Goal: Task Accomplishment & Management: Manage account settings

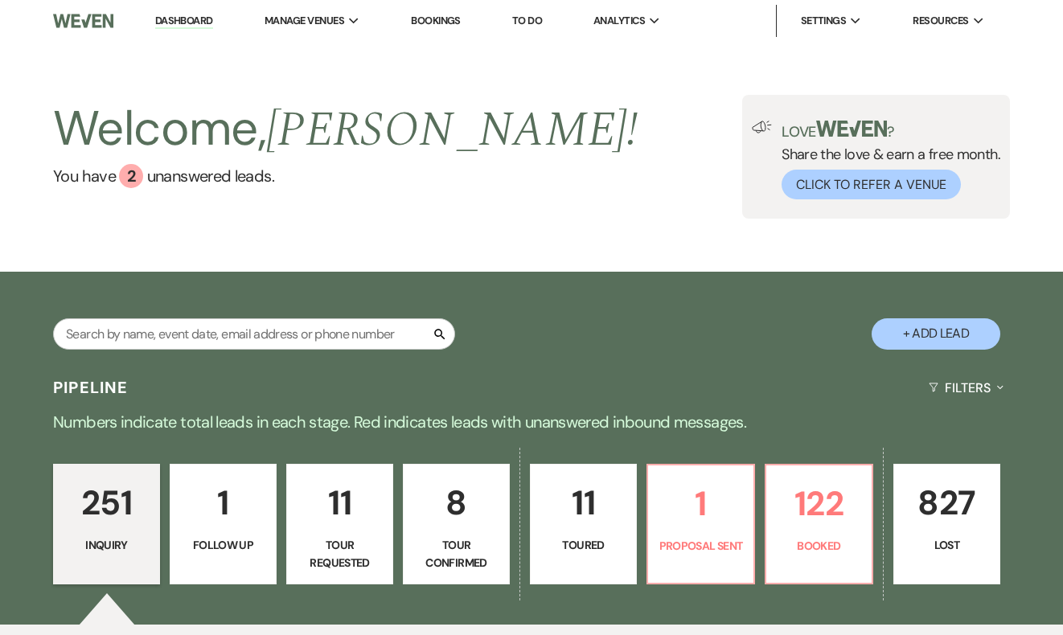
click at [446, 14] on link "Bookings" at bounding box center [436, 21] width 50 height 14
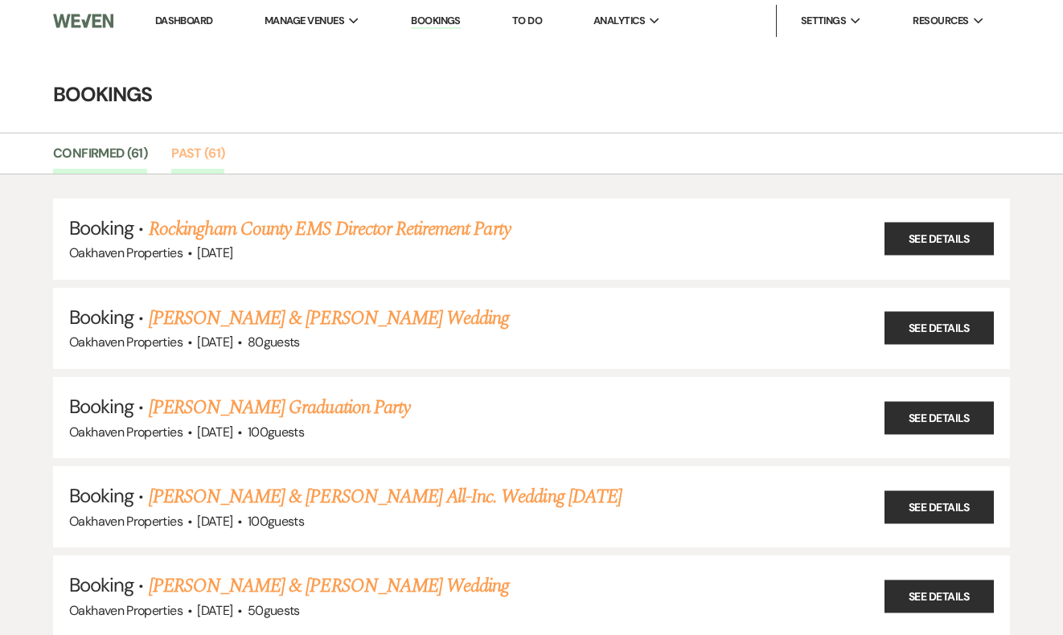
click at [203, 166] on link "Past (61)" at bounding box center [197, 158] width 53 height 31
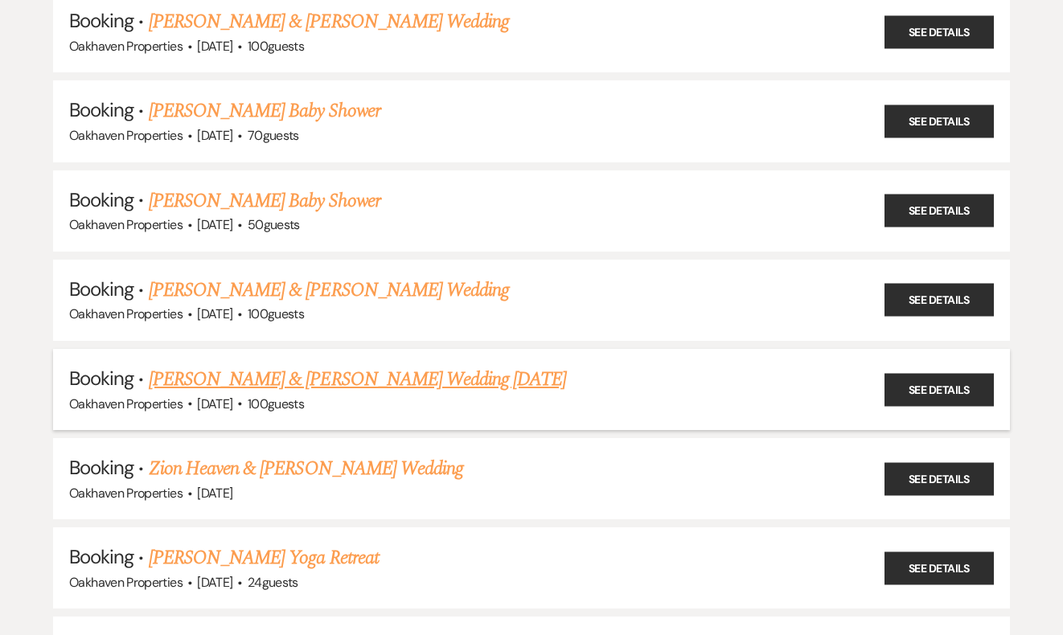
scroll to position [4758, 0]
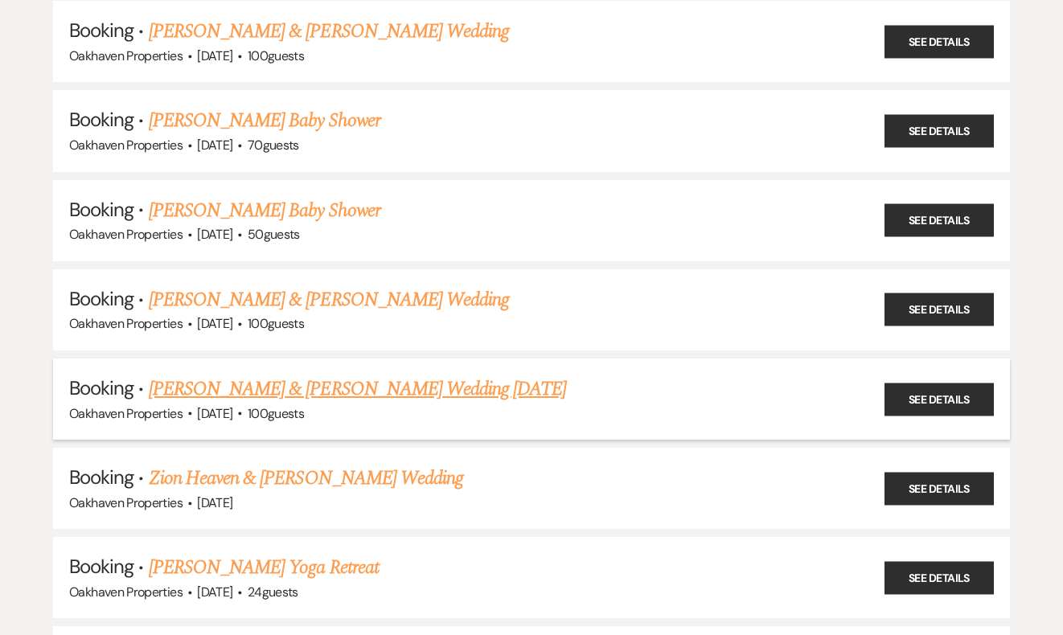
click at [193, 375] on link "[PERSON_NAME] & [PERSON_NAME] Wedding [DATE]" at bounding box center [358, 389] width 418 height 29
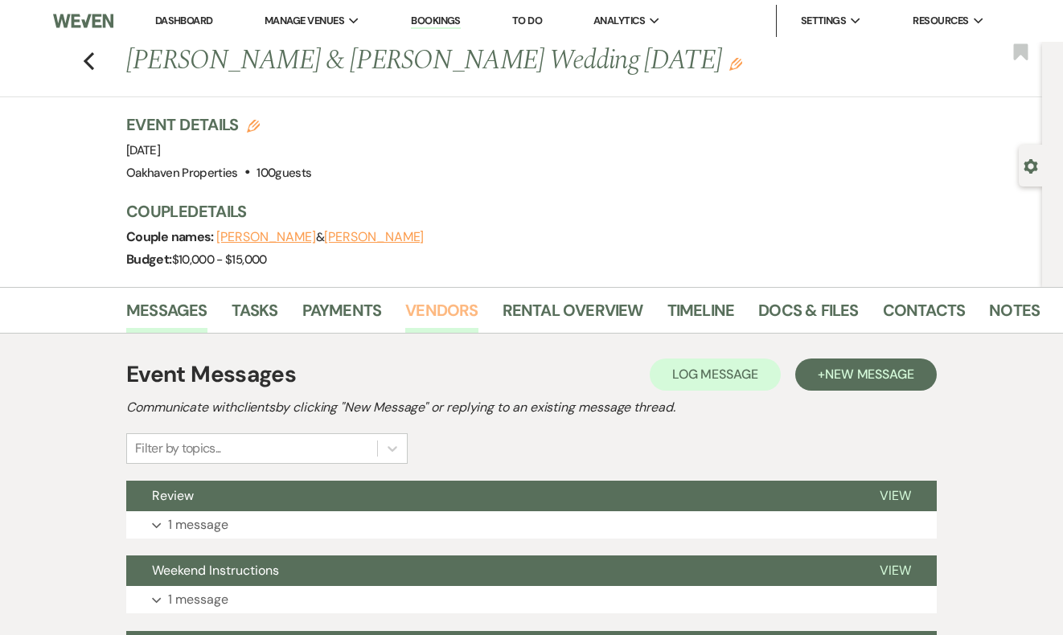
click at [454, 307] on link "Vendors" at bounding box center [441, 315] width 72 height 35
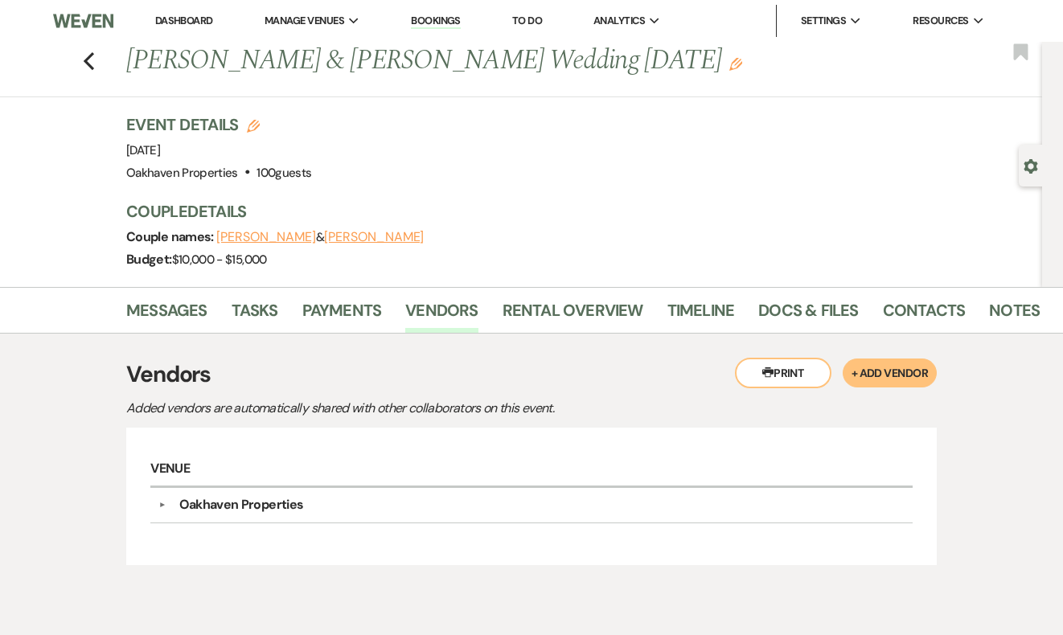
click at [96, 60] on div "Previous [PERSON_NAME] & [PERSON_NAME] Wedding [DATE] Edit Bookmark" at bounding box center [517, 69] width 1050 height 55
click at [88, 60] on icon "Previous" at bounding box center [89, 60] width 12 height 19
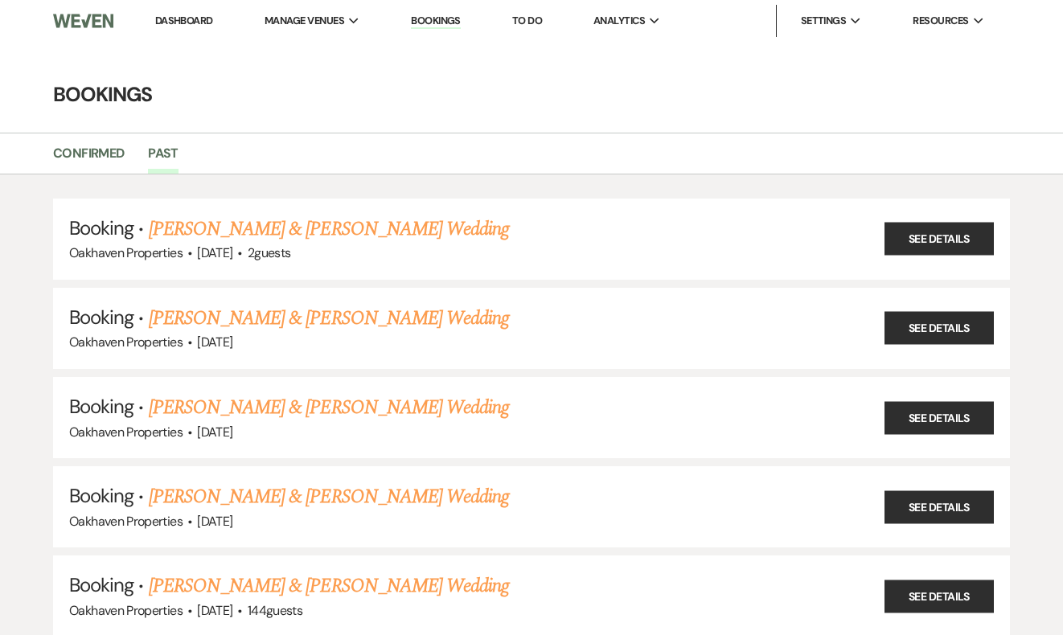
scroll to position [4758, 0]
